Goal: Task Accomplishment & Management: Use online tool/utility

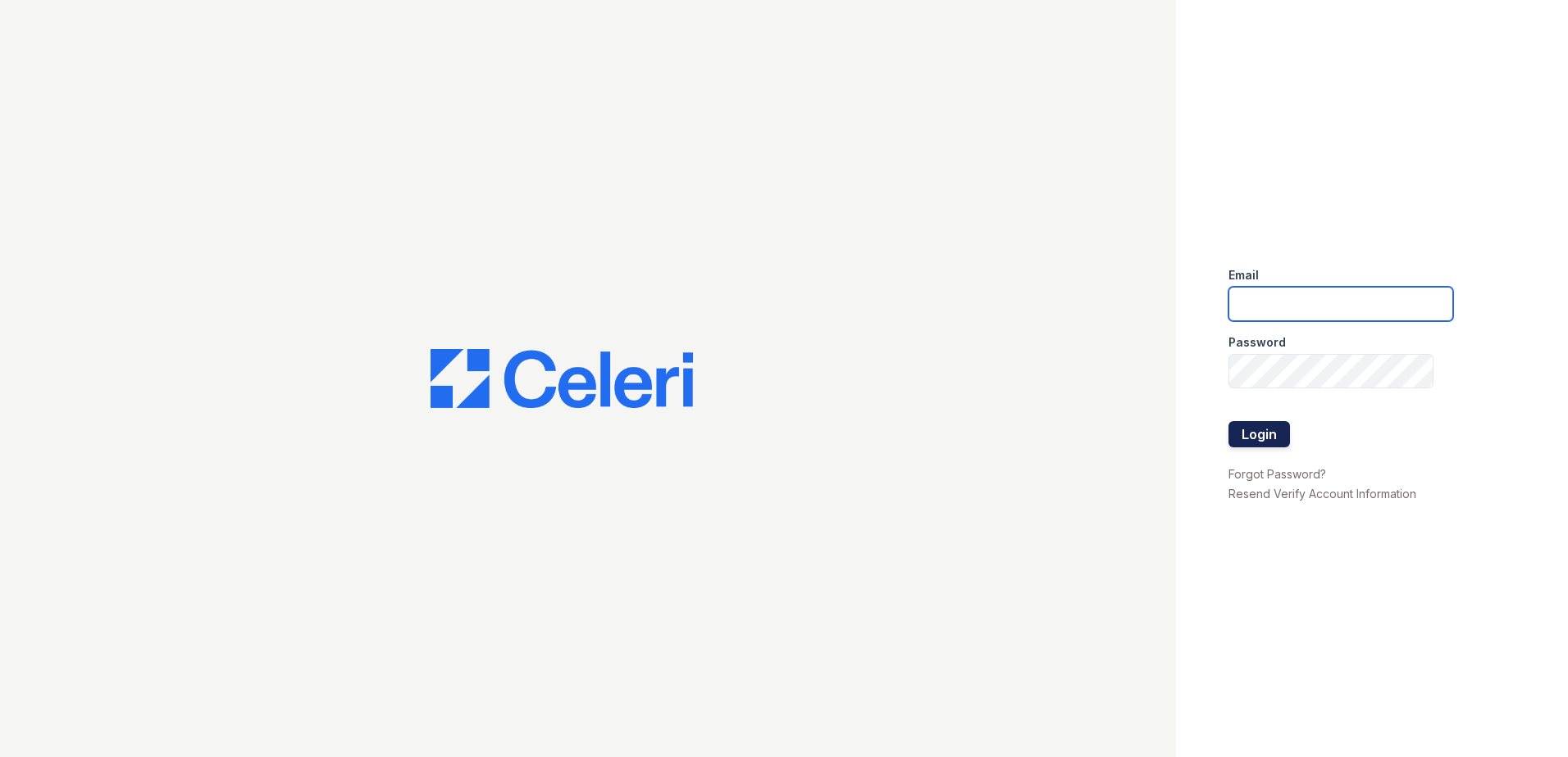
type input "[EMAIL_ADDRESS][DOMAIN_NAME]"
click at [1259, 441] on button "Login" at bounding box center [1260, 434] width 62 height 27
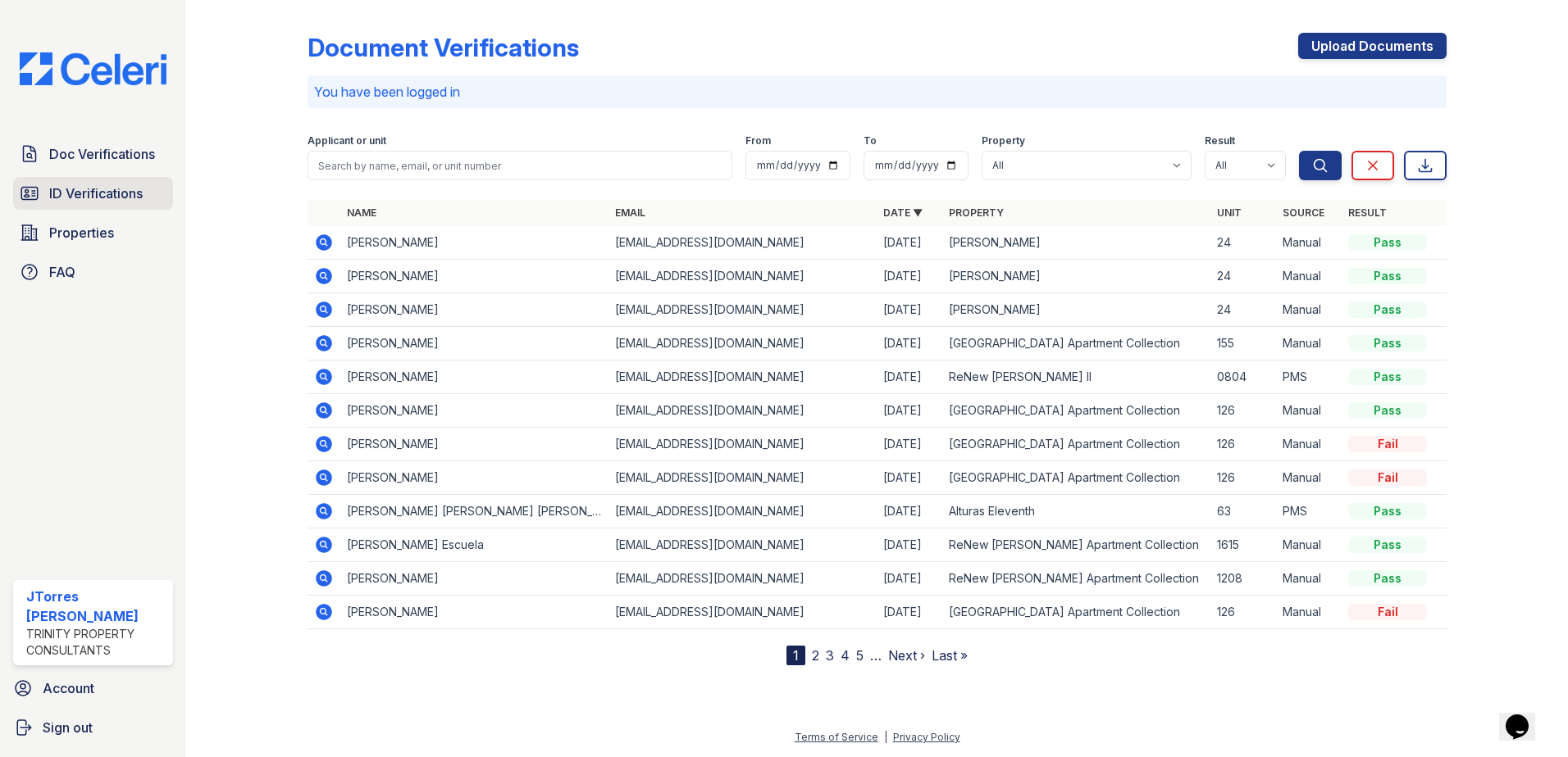
click at [138, 195] on span "ID Verifications" at bounding box center [95, 193] width 93 height 20
